Goal: Find specific fact: Find specific fact

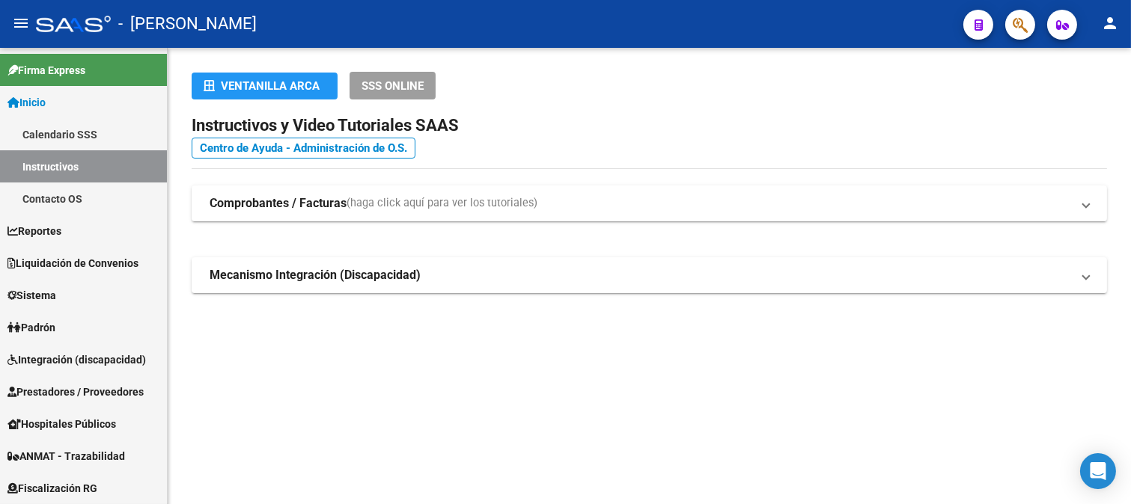
drag, startPoint x: 379, startPoint y: 57, endPoint x: 491, endPoint y: 58, distance: 112.3
click at [379, 57] on div "Ventanilla ARCA SSS ONLINE Instructivos y Video Tutoriales SAAS Centro de Ayuda…" at bounding box center [649, 206] width 963 height 317
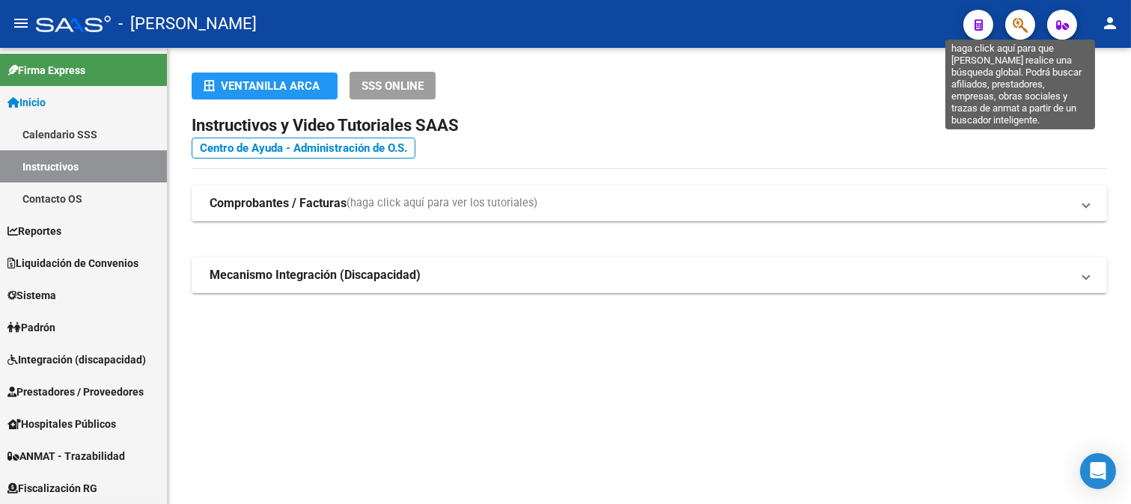
click at [1013, 18] on icon "button" at bounding box center [1020, 24] width 15 height 17
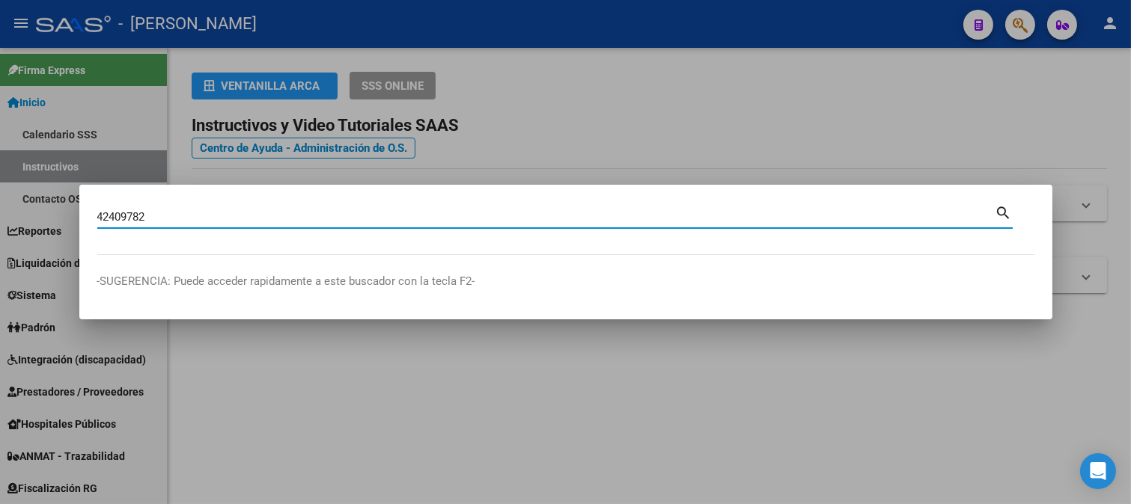
type input "42409782"
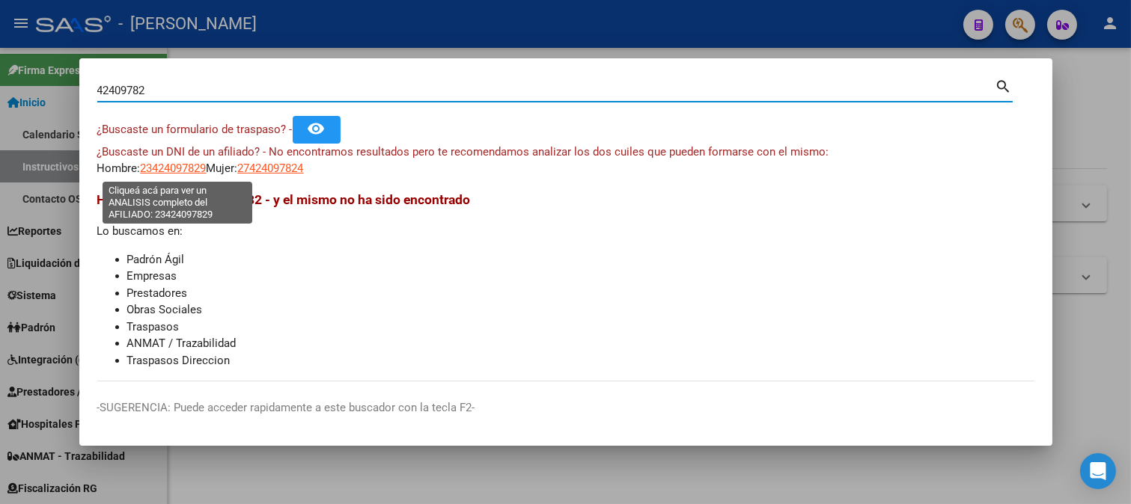
click at [189, 170] on span "23424097829" at bounding box center [174, 168] width 66 height 13
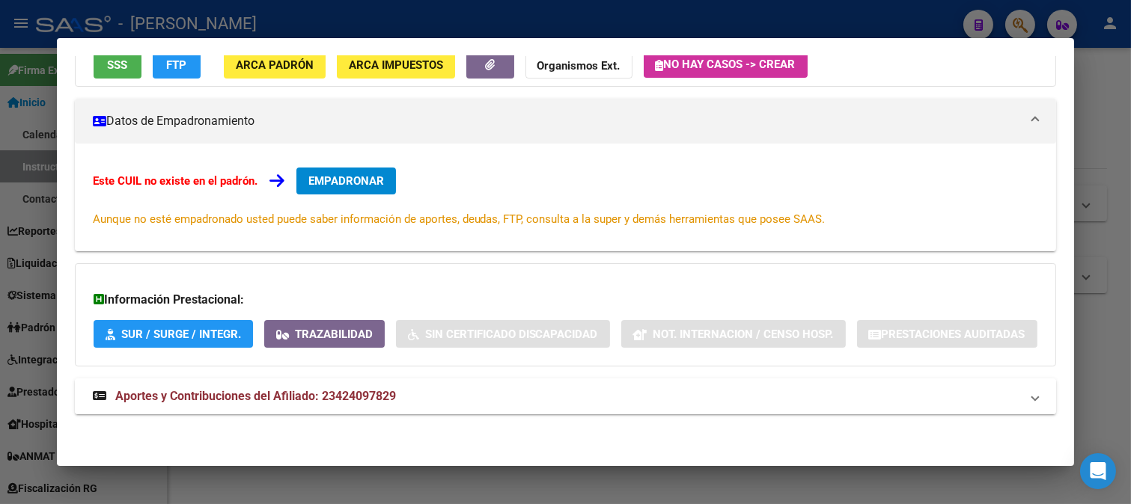
click at [320, 397] on span "Aportes y Contribuciones del Afiliado: 23424097829" at bounding box center [255, 396] width 281 height 14
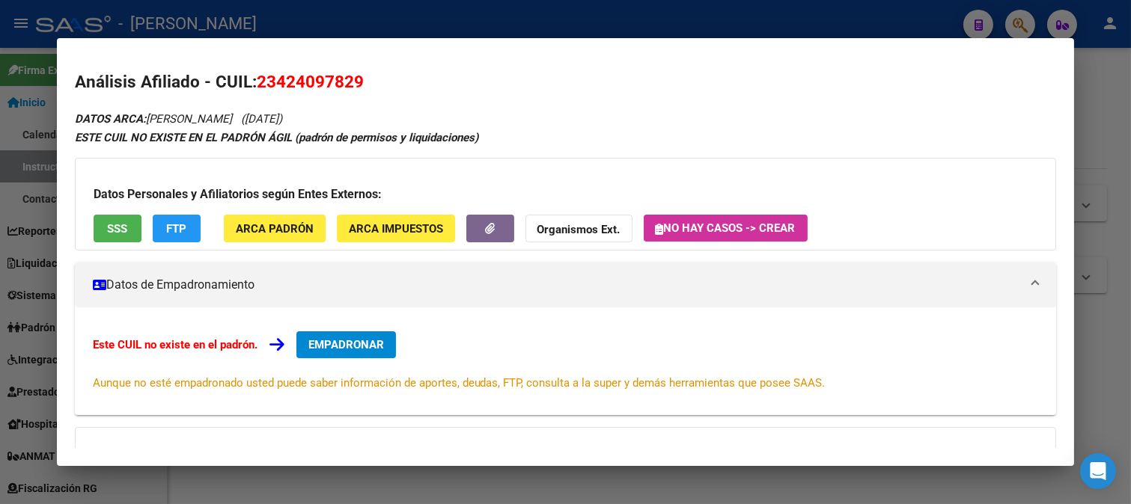
drag, startPoint x: 275, startPoint y: 81, endPoint x: 350, endPoint y: 86, distance: 75.0
click at [350, 86] on span "23424097829" at bounding box center [310, 81] width 107 height 19
copy span "42409782"
drag, startPoint x: 193, startPoint y: 117, endPoint x: 287, endPoint y: 118, distance: 94.3
click at [282, 118] on icon "DATOS ARCA: [PERSON_NAME] ([DATE])" at bounding box center [178, 118] width 207 height 13
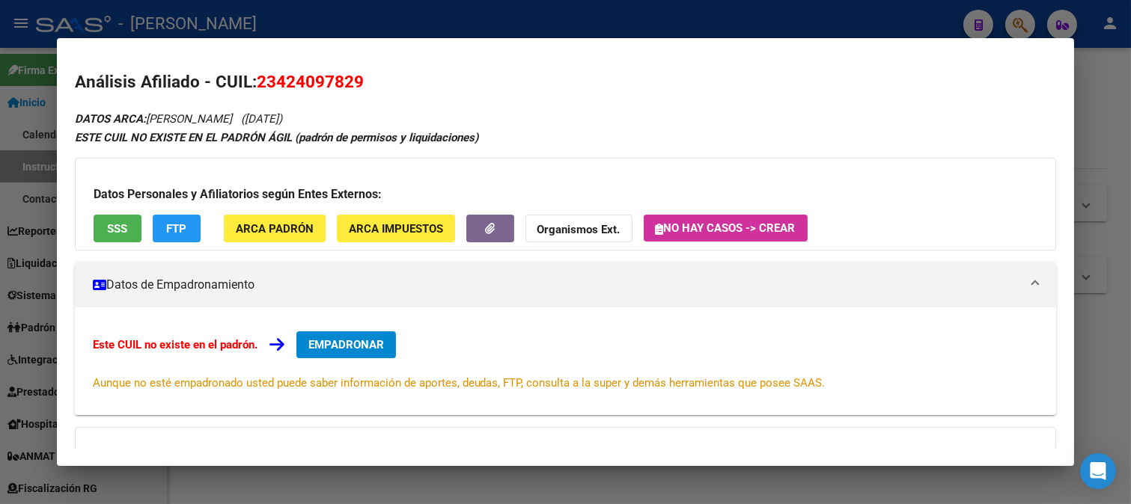
copy span "[PERSON_NAME]"
drag, startPoint x: 299, startPoint y: 116, endPoint x: 358, endPoint y: 116, distance: 58.4
click at [282, 116] on span "([DATE])" at bounding box center [261, 118] width 41 height 13
copy span "[DATE]"
